Goal: Information Seeking & Learning: Compare options

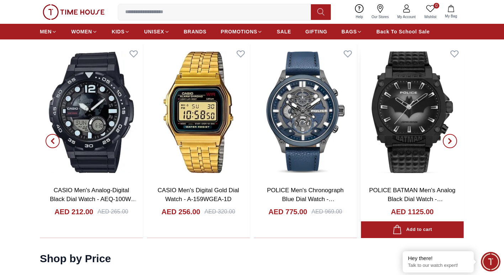
scroll to position [1139, 0]
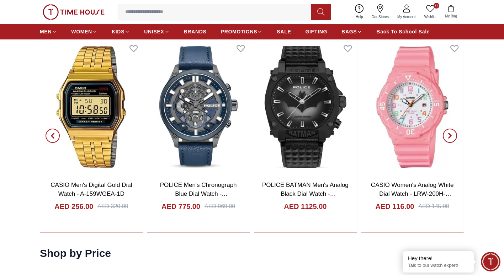
click at [457, 137] on span "button" at bounding box center [450, 136] width 14 height 14
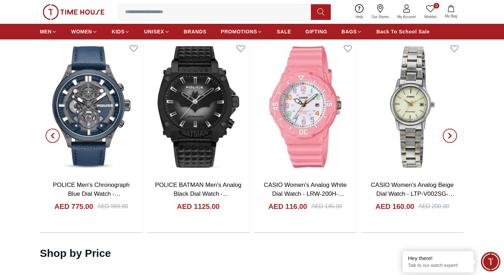
click at [454, 137] on span "button" at bounding box center [450, 136] width 14 height 14
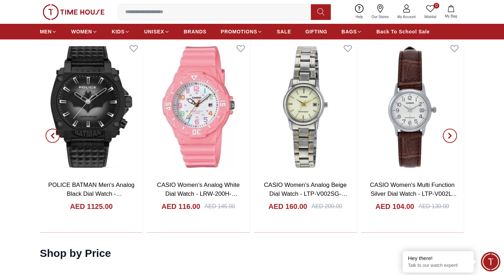
click at [454, 137] on span "button" at bounding box center [450, 136] width 14 height 14
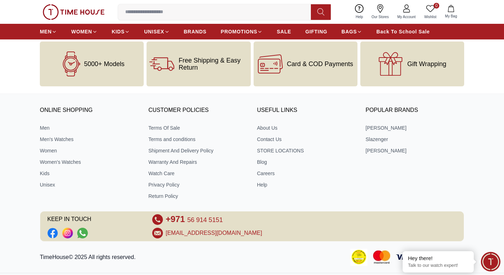
scroll to position [2420, 0]
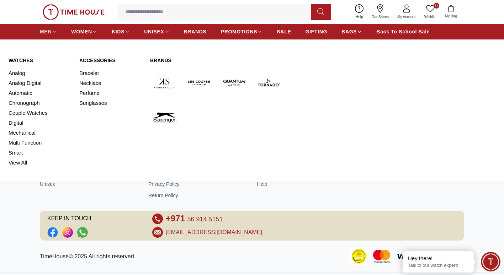
click at [54, 31] on icon at bounding box center [54, 31] width 5 height 5
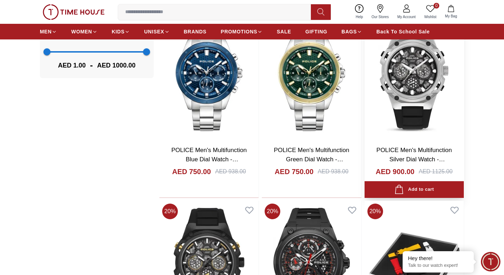
scroll to position [641, 0]
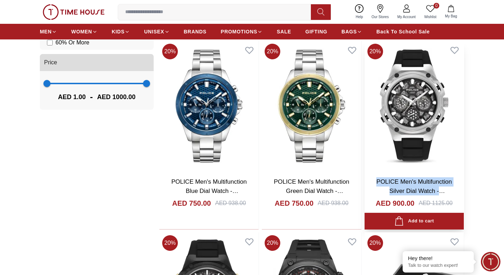
drag, startPoint x: 375, startPoint y: 179, endPoint x: 444, endPoint y: 194, distance: 70.7
click at [444, 194] on h3 "POLICE Men's Multifunction Silver Dial Watch - PEWGQ0071902" at bounding box center [414, 187] width 85 height 18
drag, startPoint x: 444, startPoint y: 194, endPoint x: 421, endPoint y: 149, distance: 50.0
click at [421, 149] on img at bounding box center [414, 106] width 99 height 131
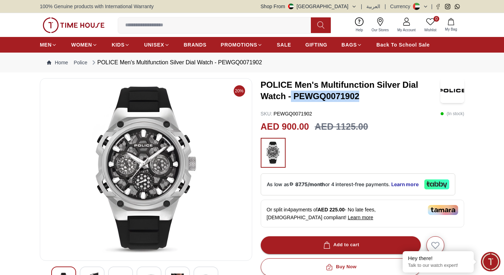
drag, startPoint x: 362, startPoint y: 96, endPoint x: 292, endPoint y: 96, distance: 70.1
click at [292, 96] on h3 "POLICE Men's Multifunction Silver Dial Watch - PEWGQ0071902" at bounding box center [351, 90] width 180 height 23
copy h3 "PEWGQ0071902"
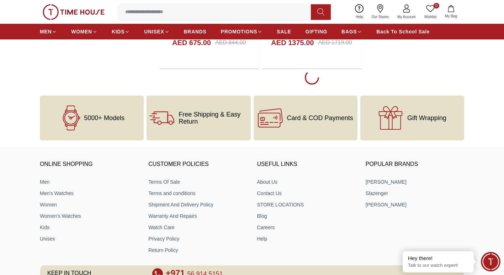
scroll to position [1380, 0]
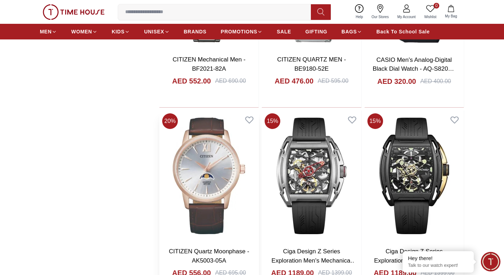
scroll to position [3088, 0]
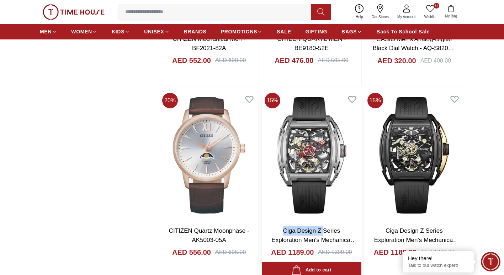
drag, startPoint x: 282, startPoint y: 230, endPoint x: 324, endPoint y: 230, distance: 42.0
click at [324, 230] on h3 "Ciga Design Z Series Exploration Men's Mechanical Grey+Red+Gold+Multi Color Dia…" at bounding box center [311, 236] width 85 height 18
copy link "Ciga Design Z"
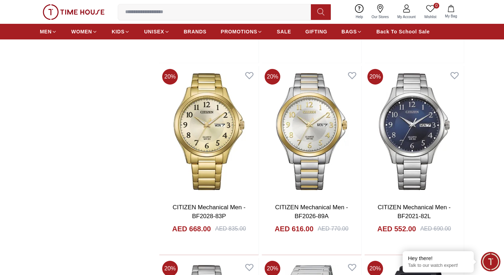
scroll to position [2625, 0]
